Goal: Contribute content: Add original content to the website for others to see

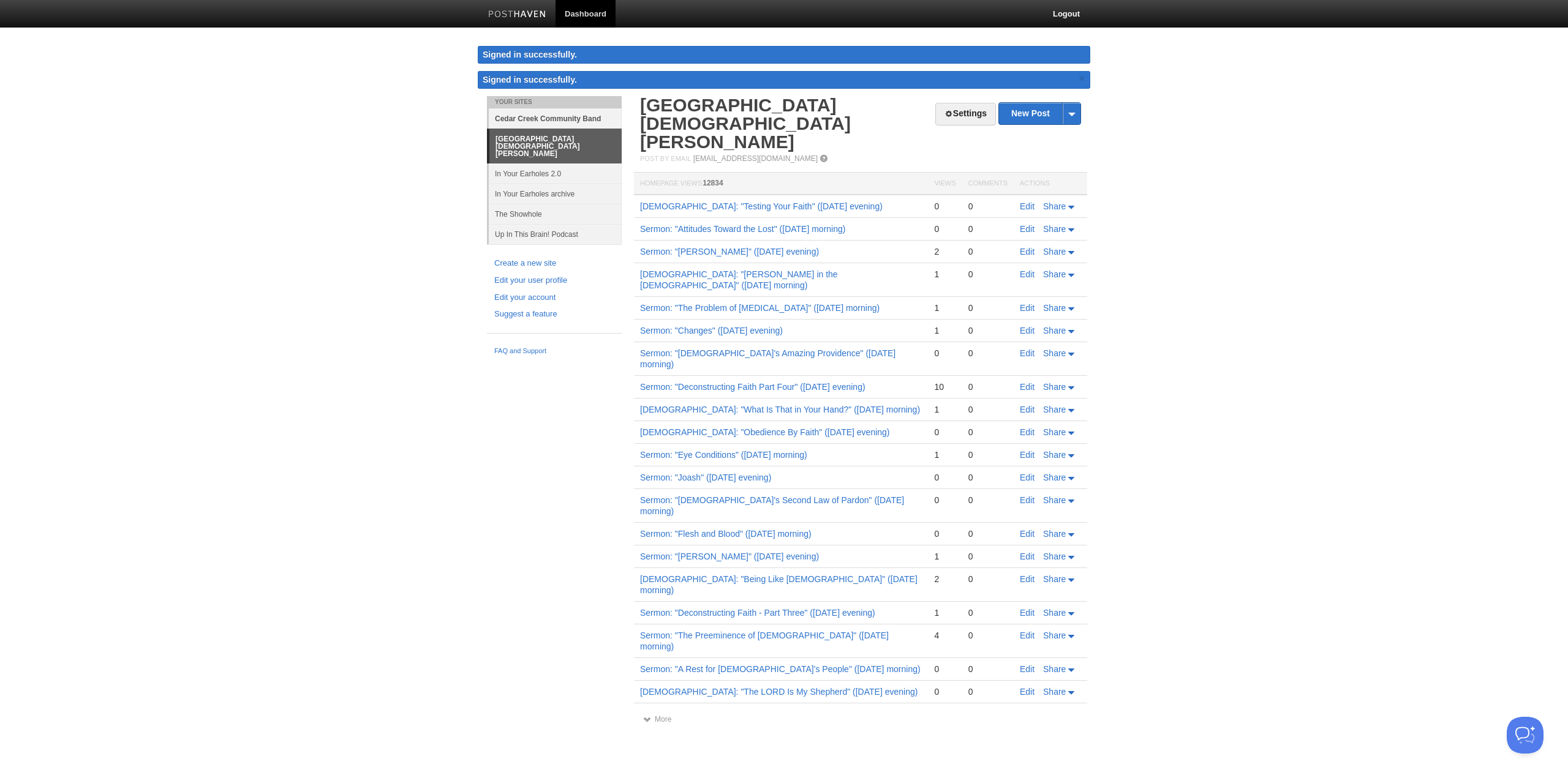
click at [554, 115] on link "Cedar Creek Community Band" at bounding box center [554, 118] width 133 height 20
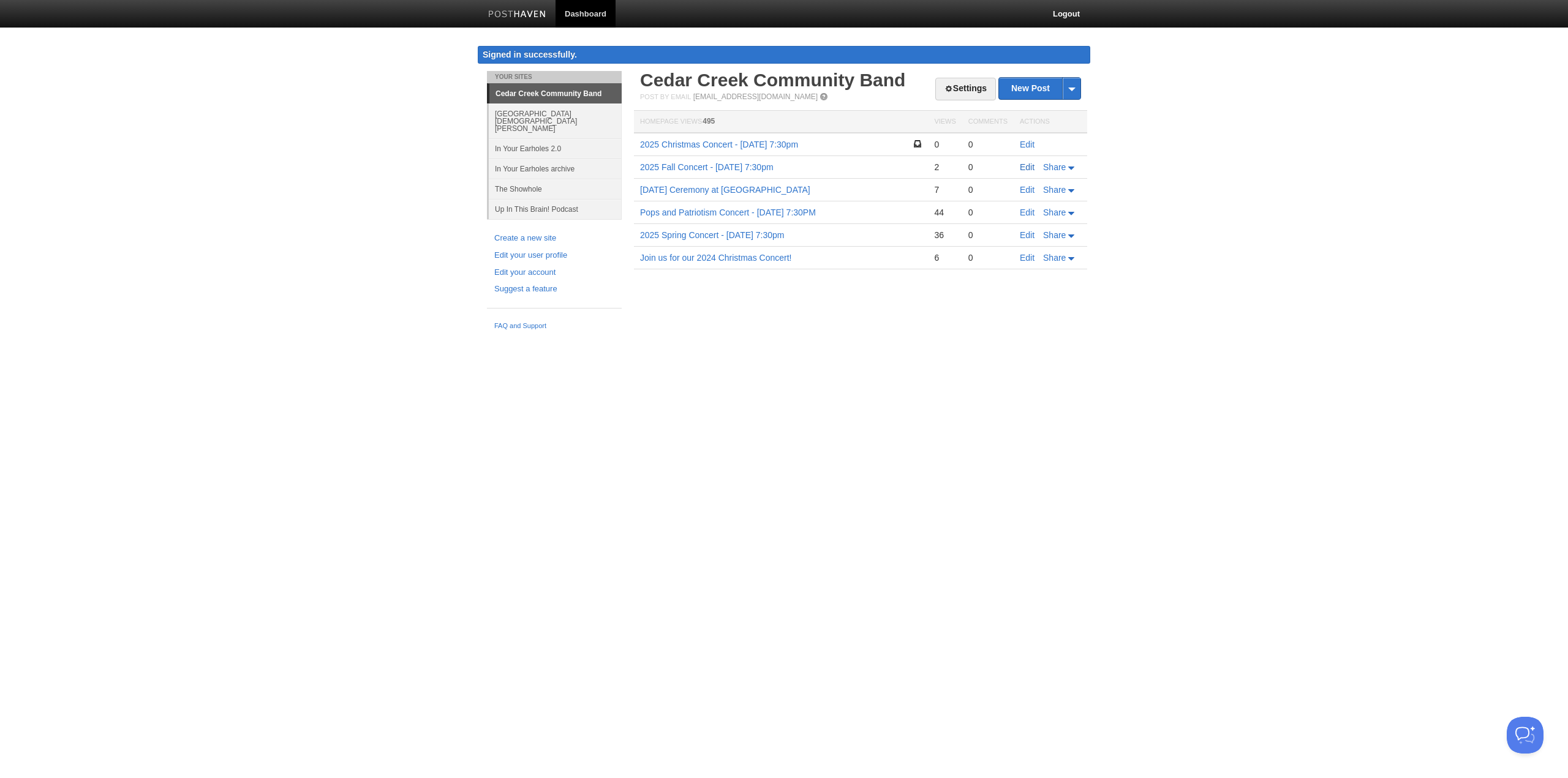
click at [1030, 167] on link "Edit" at bounding box center [1027, 167] width 15 height 10
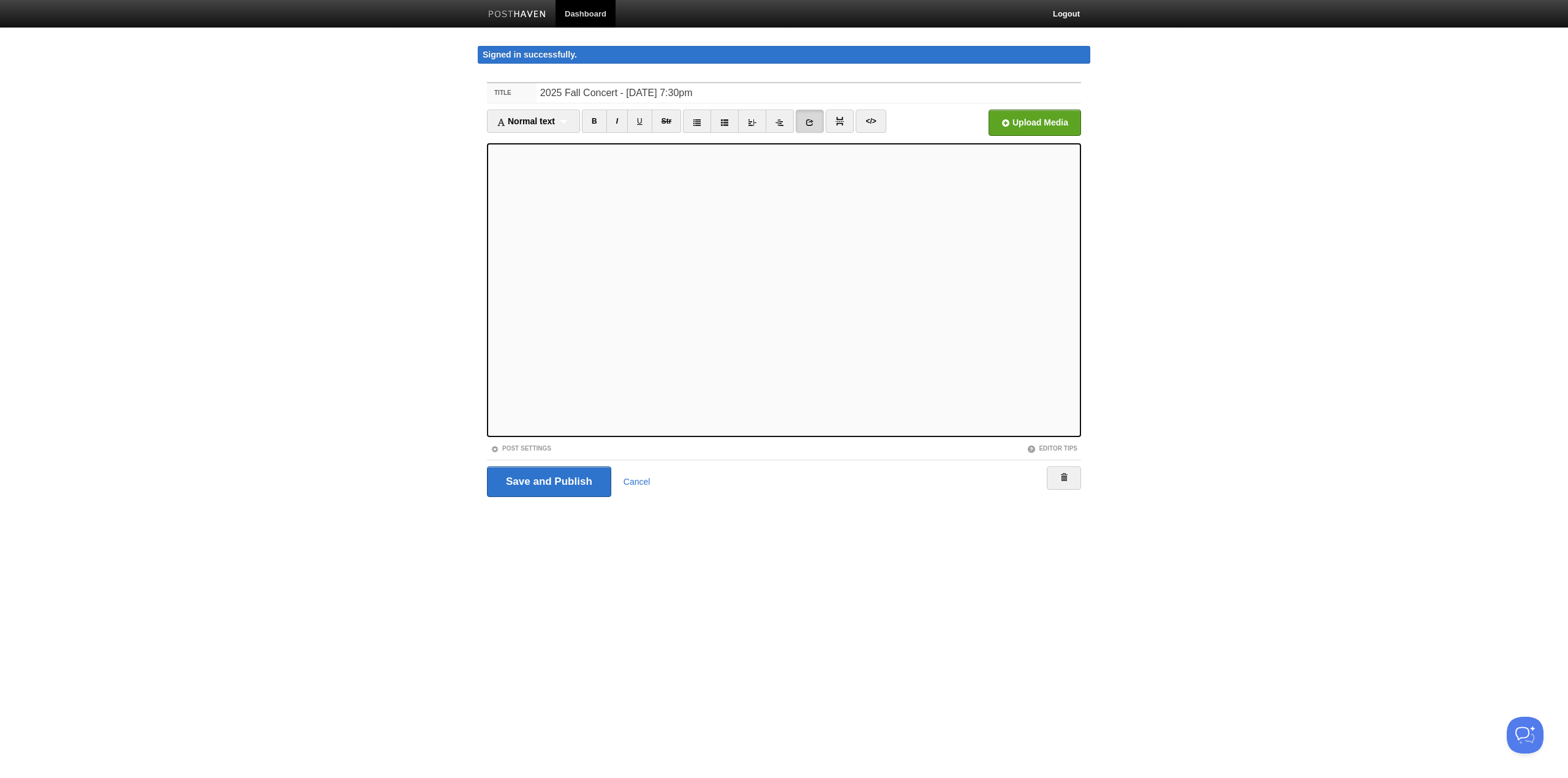
click at [813, 129] on link at bounding box center [809, 121] width 28 height 23
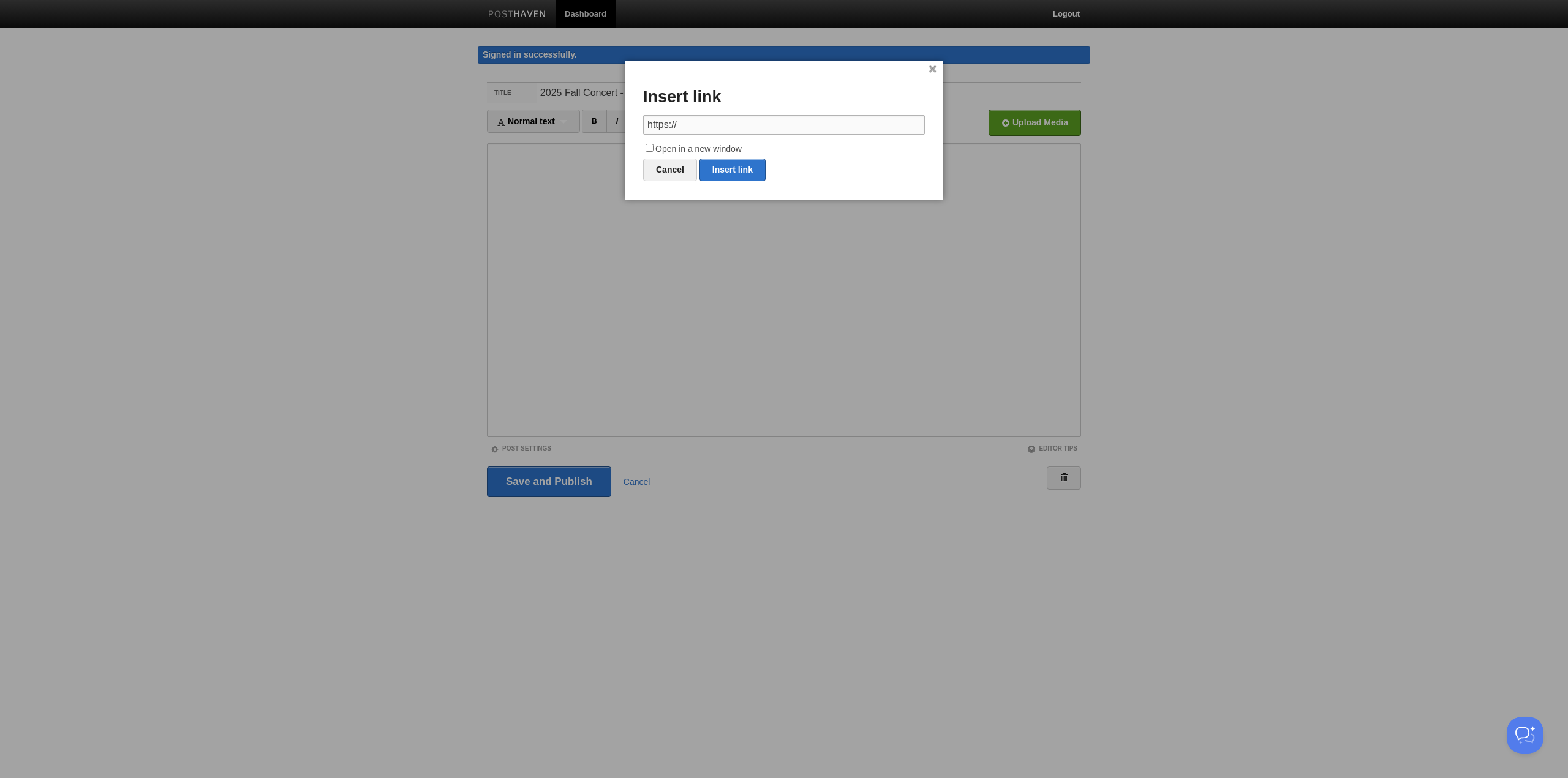
drag, startPoint x: 694, startPoint y: 122, endPoint x: 573, endPoint y: 126, distance: 121.1
click at [581, 125] on body "Dashboard Logout Signed in successfully. Signed in successfully. × Your Sites […" at bounding box center [784, 272] width 1568 height 543
paste input "://[DOMAIN_NAME][URL]"
click at [853, 128] on input "[URL][DOMAIN_NAME]" at bounding box center [784, 125] width 281 height 19
drag, startPoint x: 866, startPoint y: 121, endPoint x: 1069, endPoint y: 147, distance: 204.7
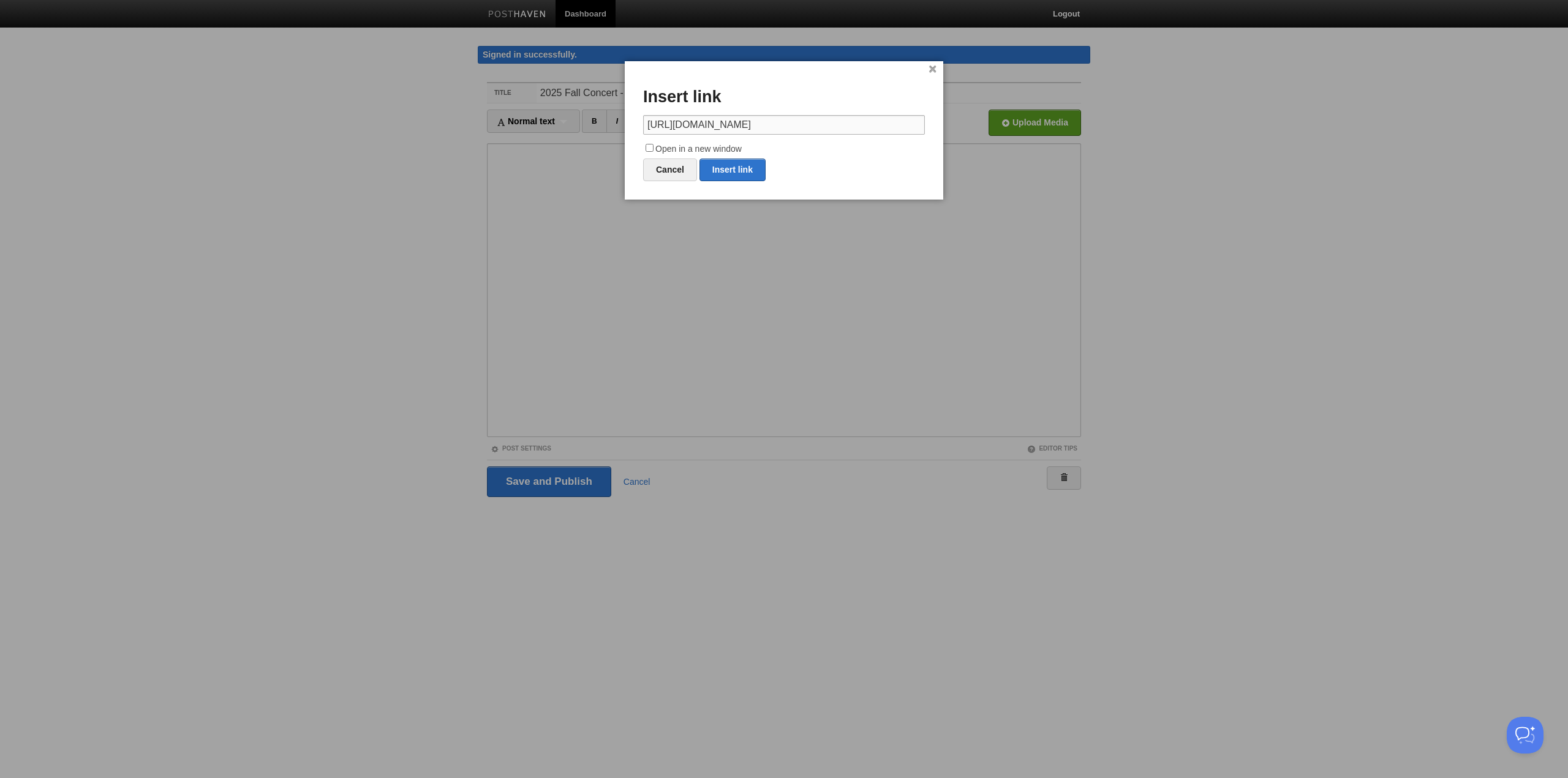
click at [1069, 147] on body "Dashboard Logout Signed in successfully. Signed in successfully. × Your Sites […" at bounding box center [784, 272] width 1568 height 543
paste input "Fall2025_flyer"
click at [819, 124] on input "[URL][DOMAIN_NAME]" at bounding box center [784, 125] width 281 height 19
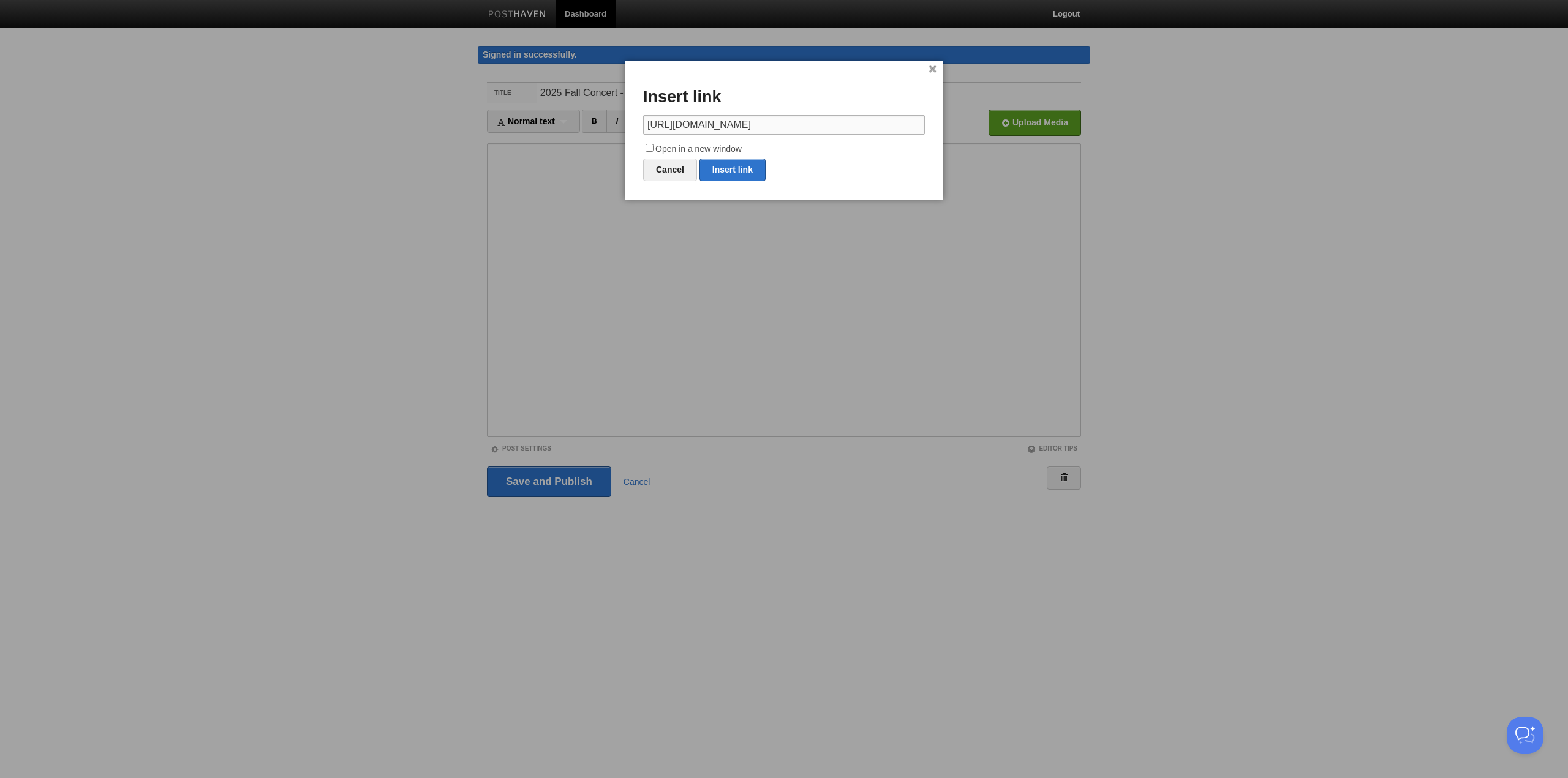
click at [820, 124] on input "[URL][DOMAIN_NAME]" at bounding box center [784, 125] width 281 height 19
type input "[URL][DOMAIN_NAME]"
click at [650, 148] on input "Open in a new window" at bounding box center [649, 147] width 8 height 8
checkbox input "true"
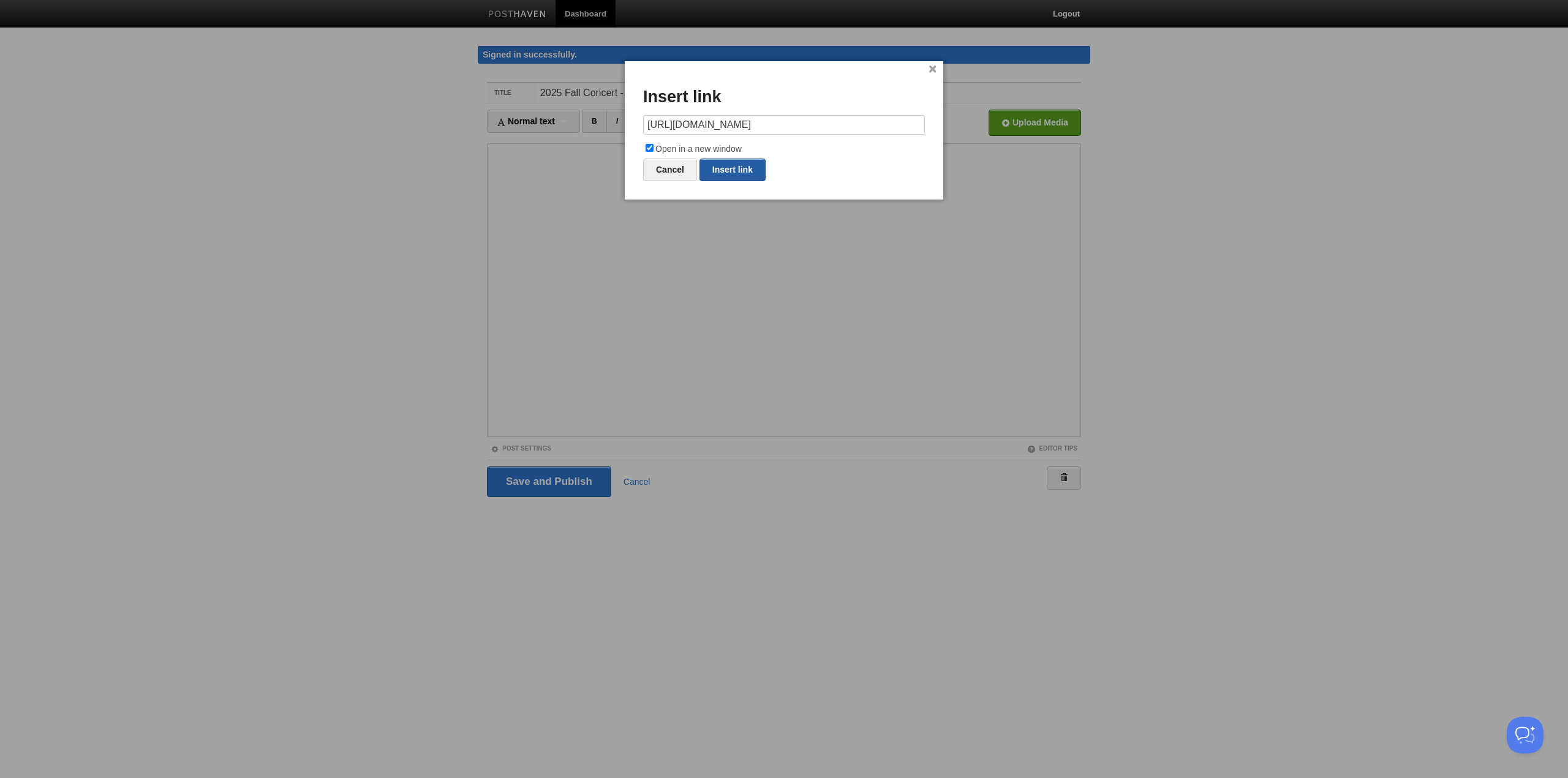
click at [738, 171] on link "Insert link" at bounding box center [732, 169] width 66 height 23
type input "https://"
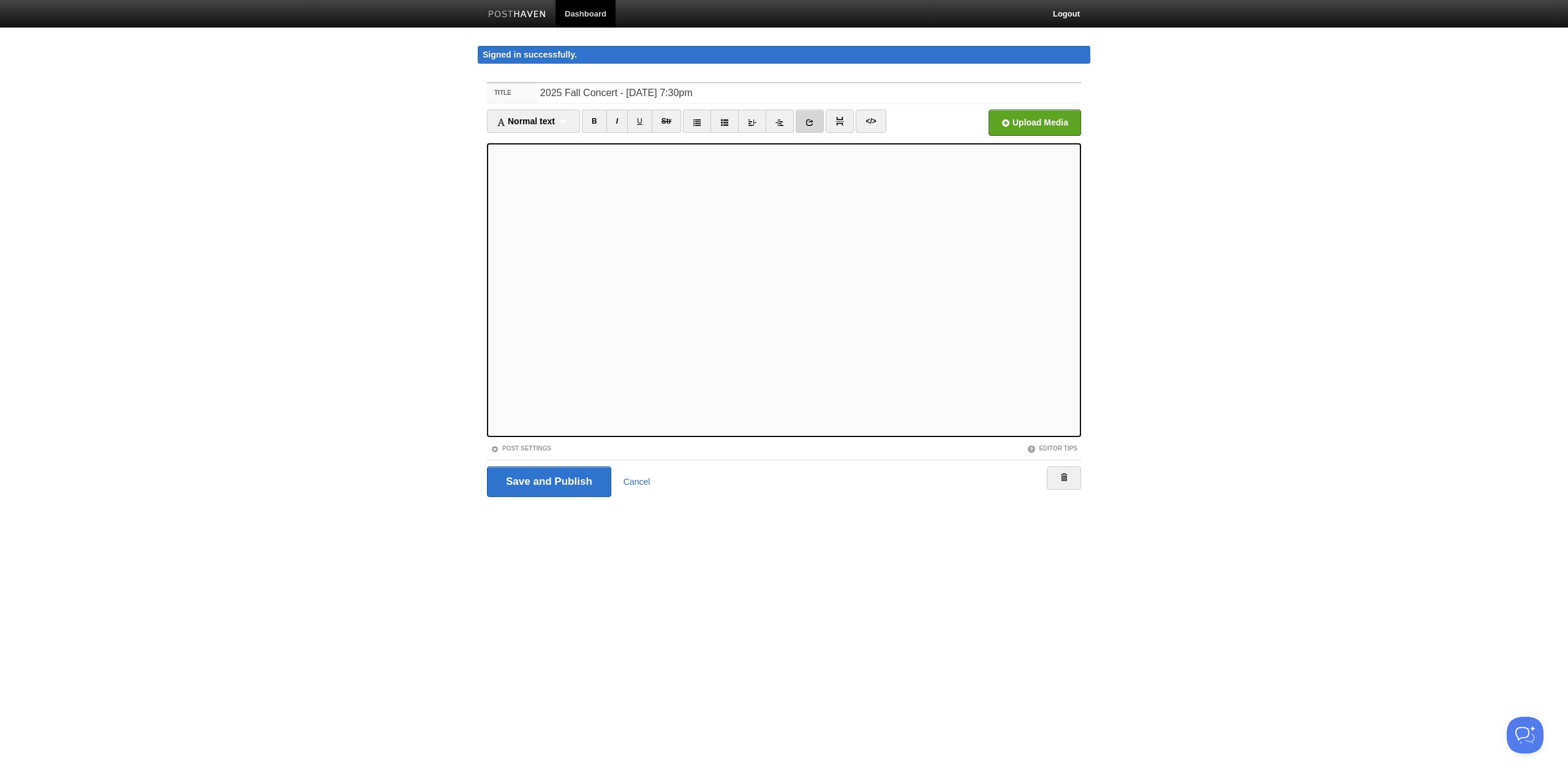
click at [811, 119] on icon at bounding box center [809, 122] width 8 height 8
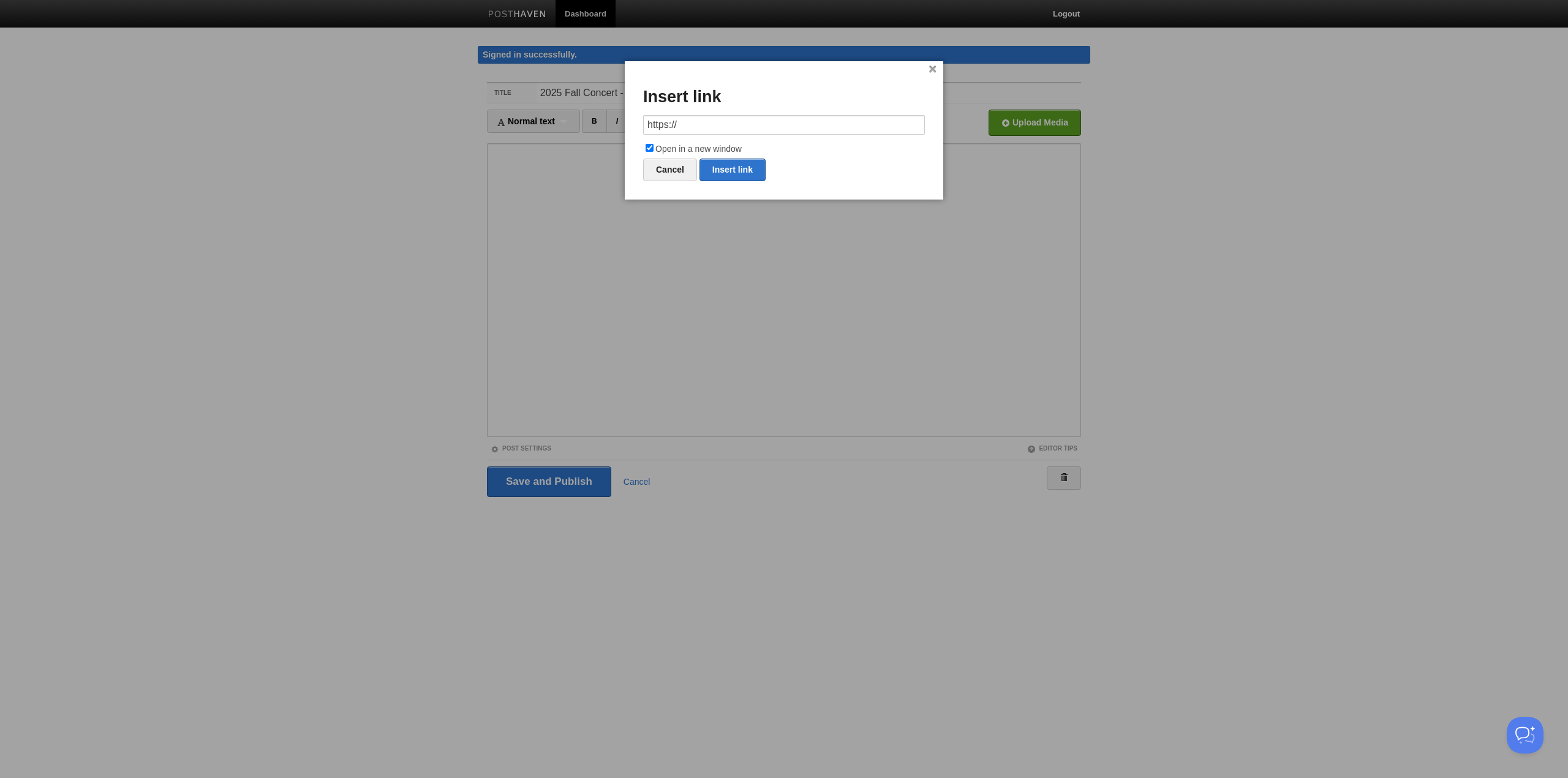
drag, startPoint x: 697, startPoint y: 126, endPoint x: 638, endPoint y: 130, distance: 59.1
click at [638, 129] on div "× Insert link https:// Open in a new window Cancel Insert link" at bounding box center [784, 130] width 318 height 138
click at [750, 172] on link "Insert link" at bounding box center [732, 169] width 66 height 23
type input "https://"
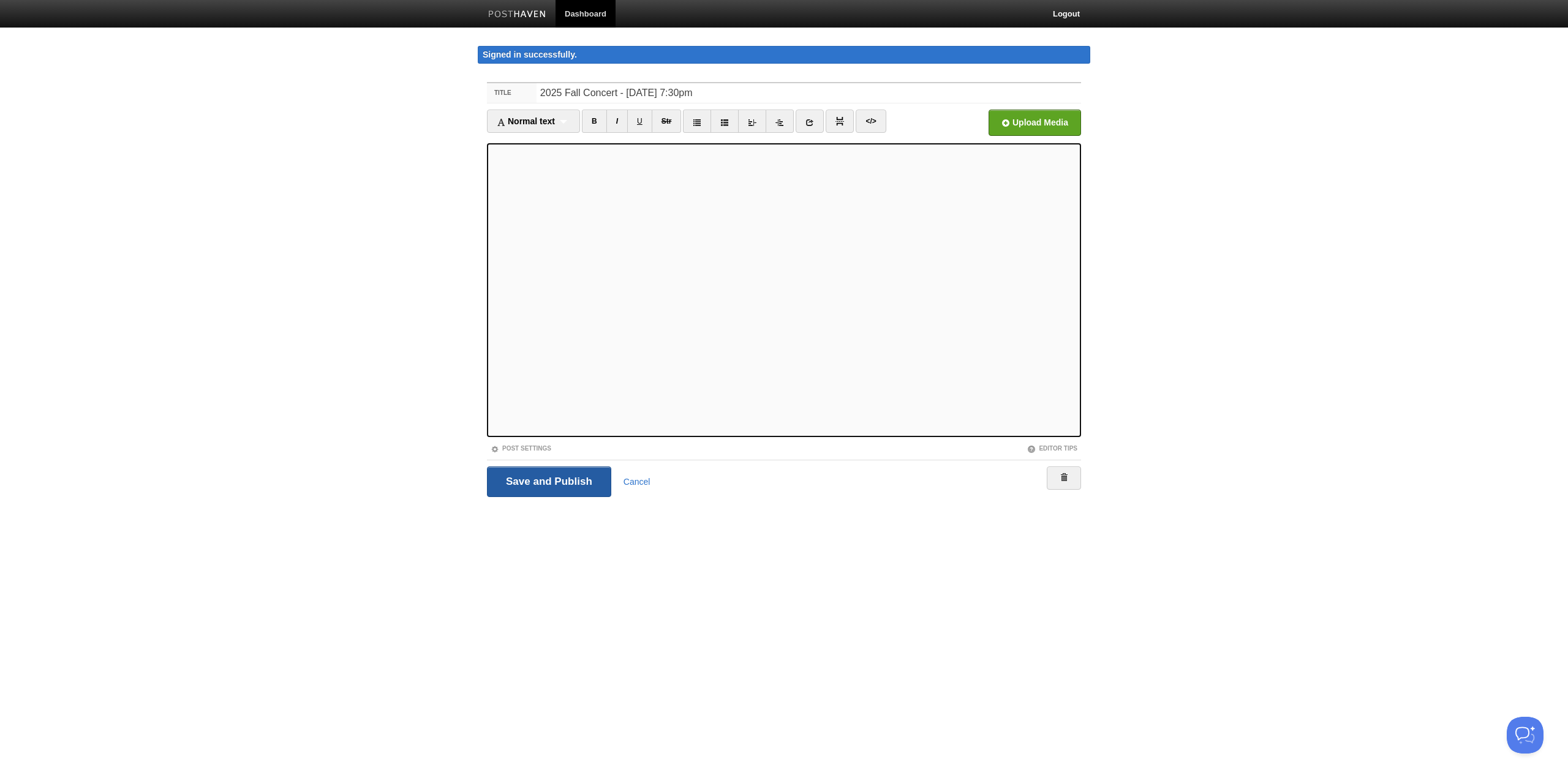
click at [501, 476] on input "Save and Publish" at bounding box center [549, 482] width 124 height 31
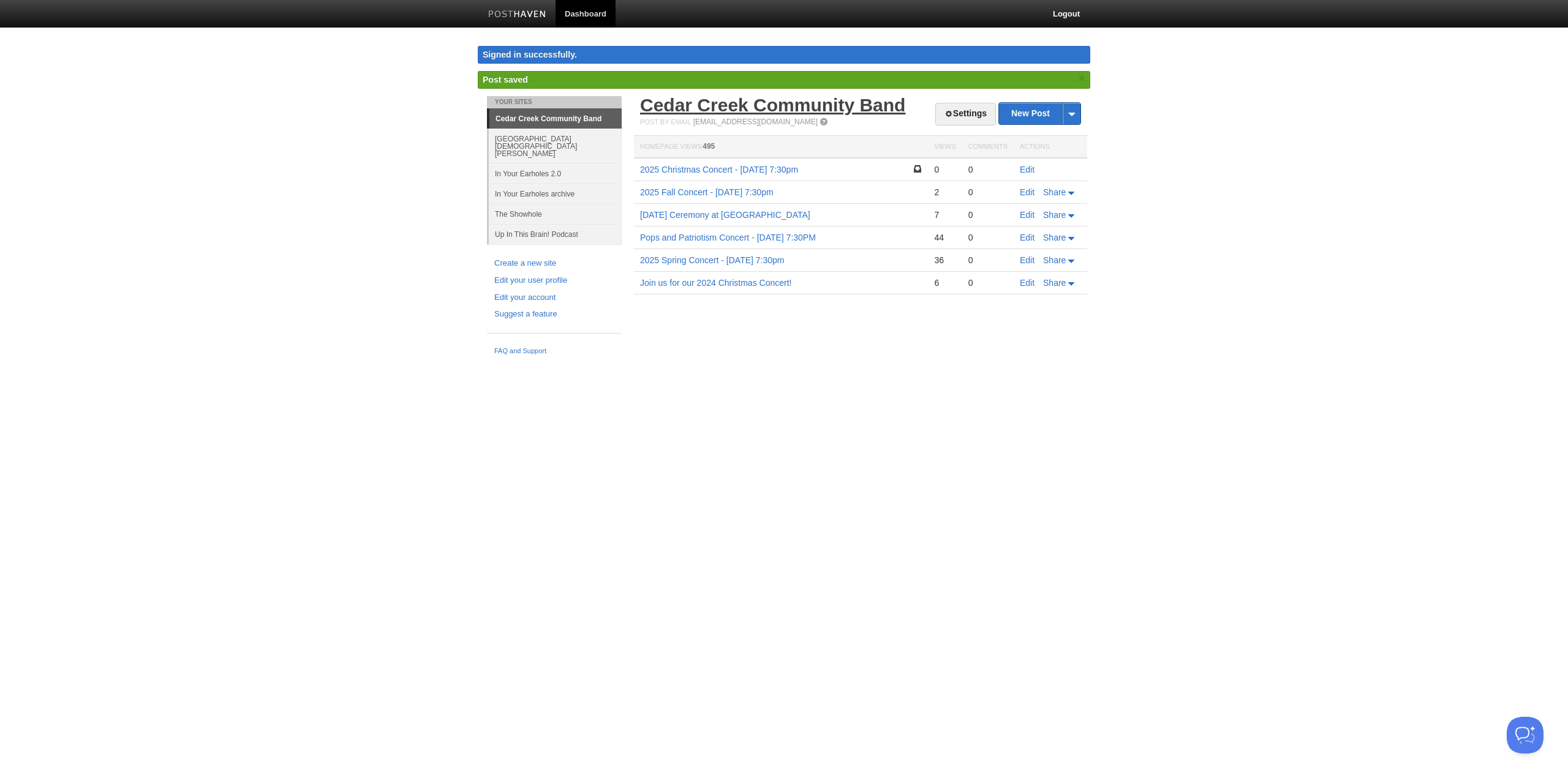
click at [738, 98] on link "Cedar Creek Community Band" at bounding box center [773, 105] width 265 height 20
